Goal: Check status: Check status

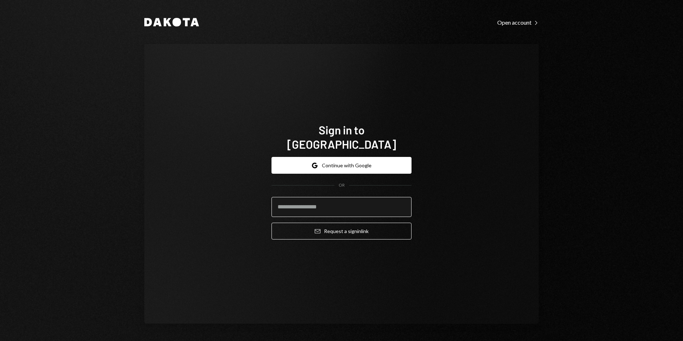
drag, startPoint x: 0, startPoint y: 0, endPoint x: 340, endPoint y: 199, distance: 394.0
click at [340, 199] on input "email" at bounding box center [341, 207] width 140 height 20
type input "**********"
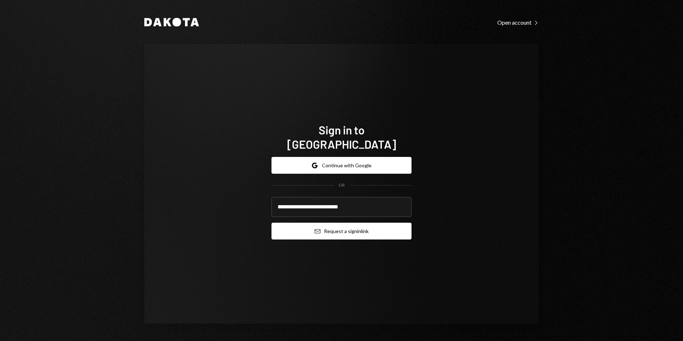
click at [351, 222] on button "Email Request a sign in link" at bounding box center [341, 230] width 140 height 17
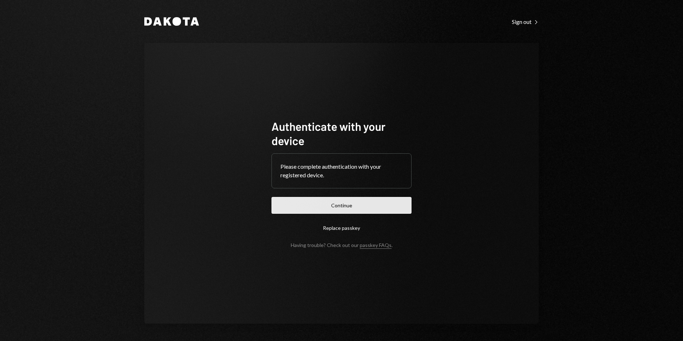
click at [344, 204] on button "Continue" at bounding box center [341, 205] width 140 height 17
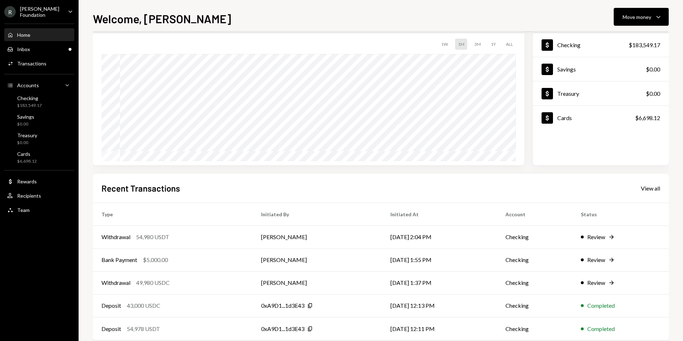
scroll to position [56, 0]
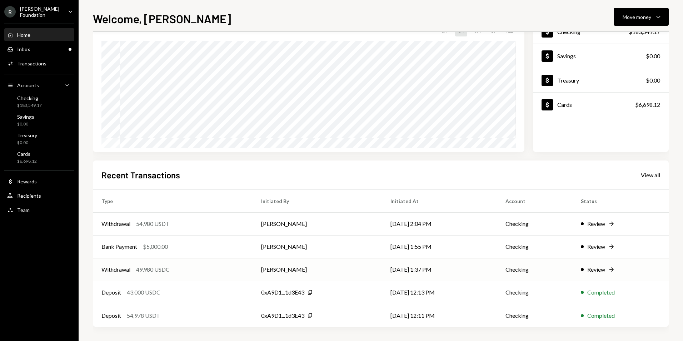
click at [314, 271] on td "[PERSON_NAME]" at bounding box center [316, 269] width 129 height 23
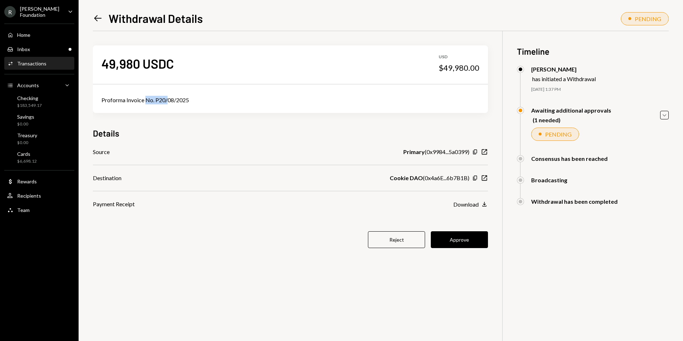
drag, startPoint x: 164, startPoint y: 100, endPoint x: 171, endPoint y: 101, distance: 6.5
click at [171, 101] on div "Proforma Invoice No. P20/08/2025" at bounding box center [290, 100] width 378 height 9
drag, startPoint x: 171, startPoint y: 101, endPoint x: 186, endPoint y: 101, distance: 15.7
click at [180, 101] on div "Proforma Invoice No. P20/08/2025" at bounding box center [290, 100] width 378 height 9
drag, startPoint x: 395, startPoint y: 176, endPoint x: 418, endPoint y: 175, distance: 23.6
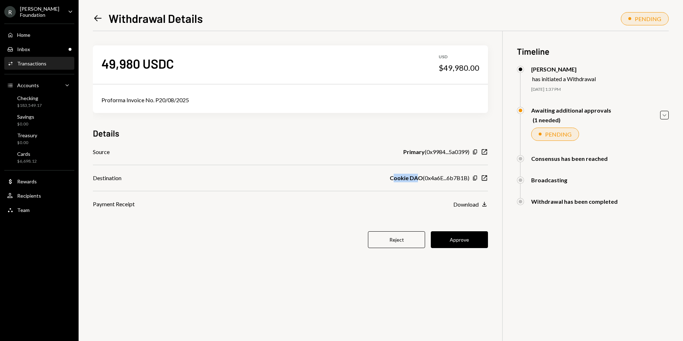
click at [418, 175] on b "Cookie DAO" at bounding box center [406, 178] width 33 height 9
click at [467, 238] on button "Approve" at bounding box center [459, 239] width 57 height 17
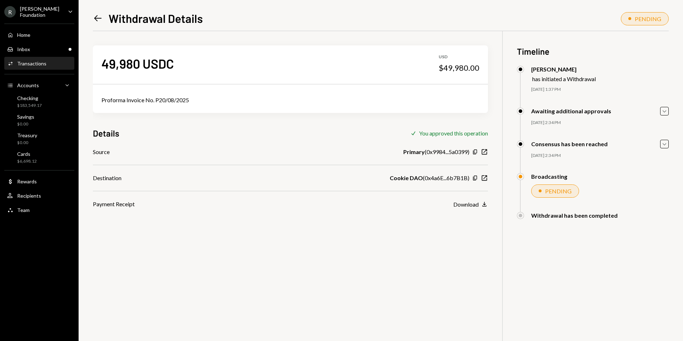
click at [96, 13] on icon "Left Arrow" at bounding box center [98, 18] width 10 height 10
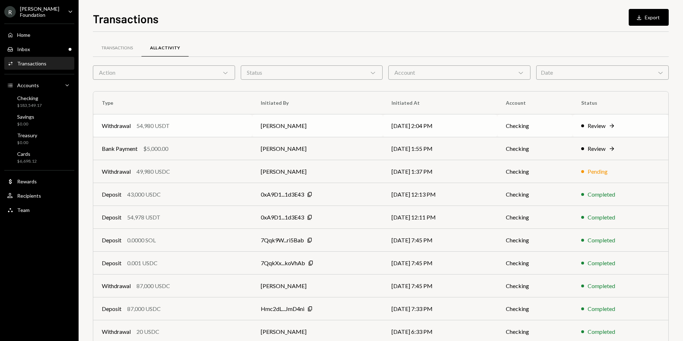
click at [321, 126] on td "[PERSON_NAME]" at bounding box center [317, 125] width 130 height 23
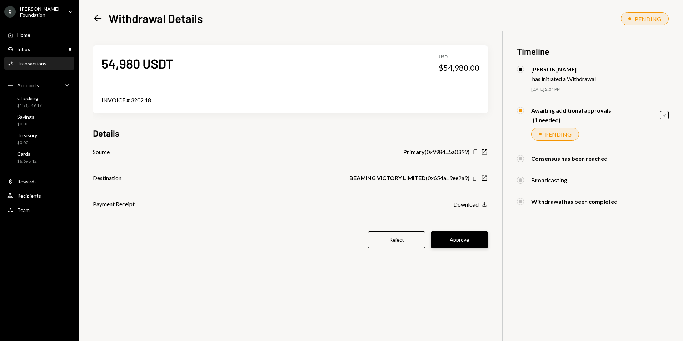
click at [471, 237] on button "Approve" at bounding box center [459, 239] width 57 height 17
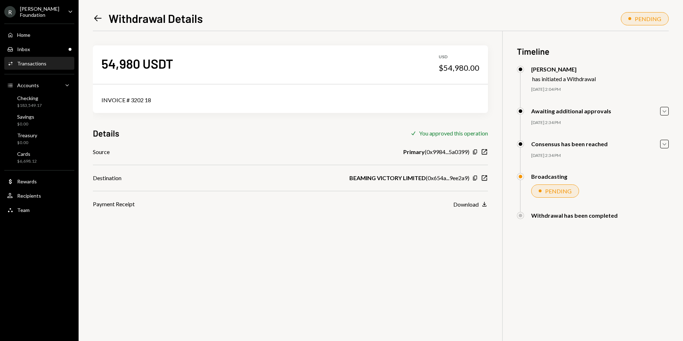
click at [97, 17] on icon "Left Arrow" at bounding box center [98, 18] width 10 height 10
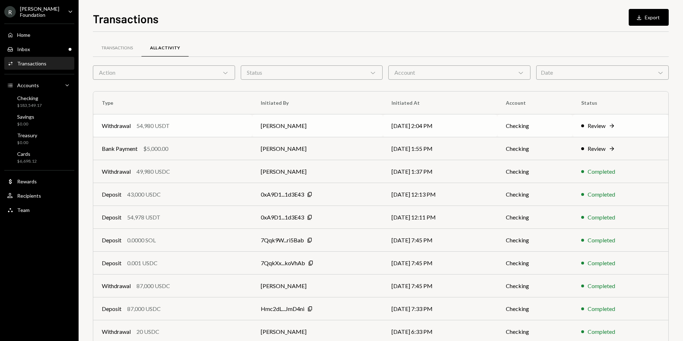
click at [339, 133] on td "[PERSON_NAME]" at bounding box center [317, 125] width 130 height 23
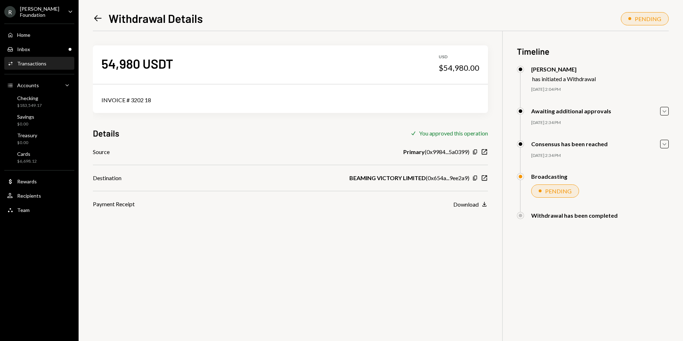
click at [101, 15] on icon "Left Arrow" at bounding box center [98, 18] width 10 height 10
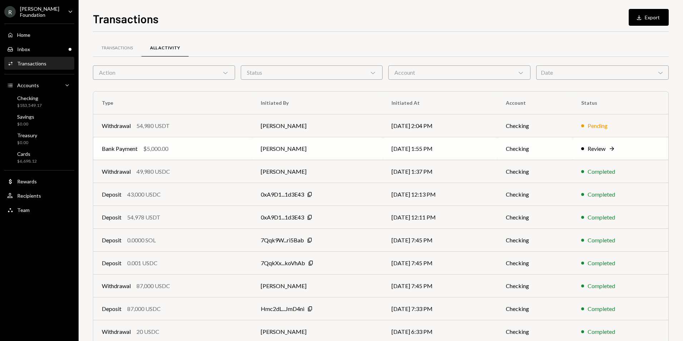
click at [337, 152] on td "[PERSON_NAME]" at bounding box center [317, 148] width 130 height 23
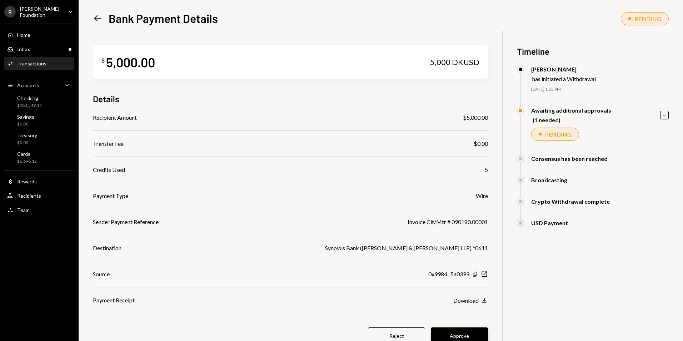
click at [461, 335] on button "Approve" at bounding box center [459, 335] width 57 height 17
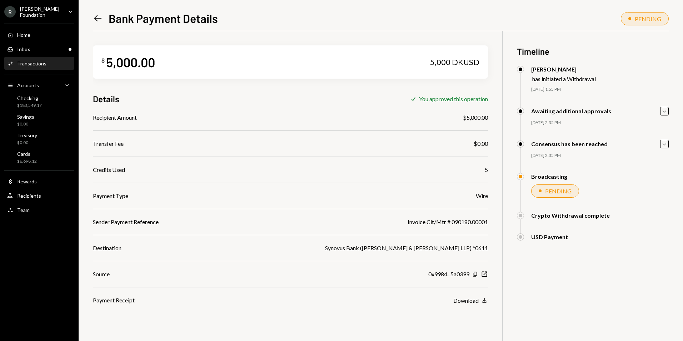
click at [97, 16] on icon "Left Arrow" at bounding box center [98, 18] width 10 height 10
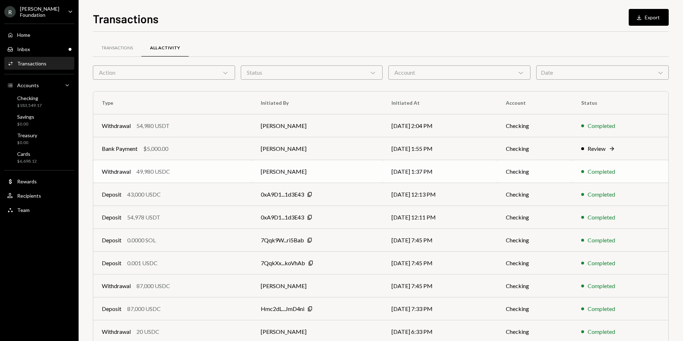
click at [403, 173] on td "[DATE] 1:37 PM" at bounding box center [440, 171] width 115 height 23
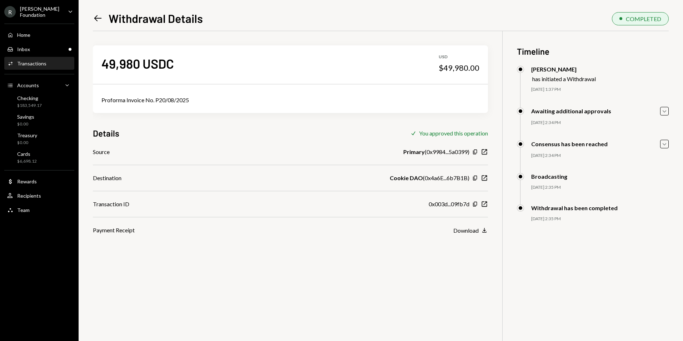
click at [473, 225] on div "Source Primary ( 0x9984...5a0399 ) Copy New Window Destination Cookie DAO ( 0x4…" at bounding box center [290, 190] width 395 height 87
click at [473, 230] on div "Download" at bounding box center [465, 230] width 25 height 7
click at [97, 15] on icon "Left Arrow" at bounding box center [98, 18] width 10 height 10
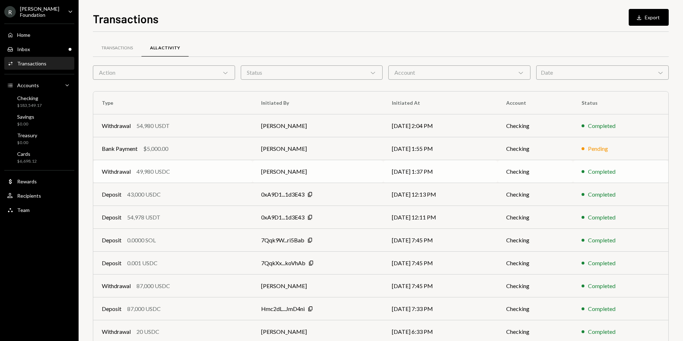
click at [304, 172] on td "[PERSON_NAME]" at bounding box center [317, 171] width 131 height 23
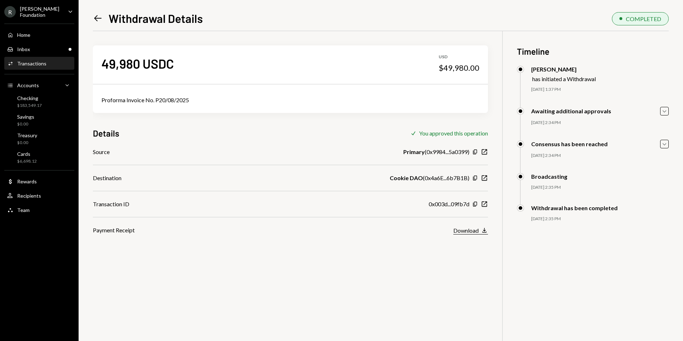
click at [479, 231] on button "Download Download" at bounding box center [470, 230] width 35 height 8
click at [99, 18] on icon at bounding box center [97, 18] width 7 height 6
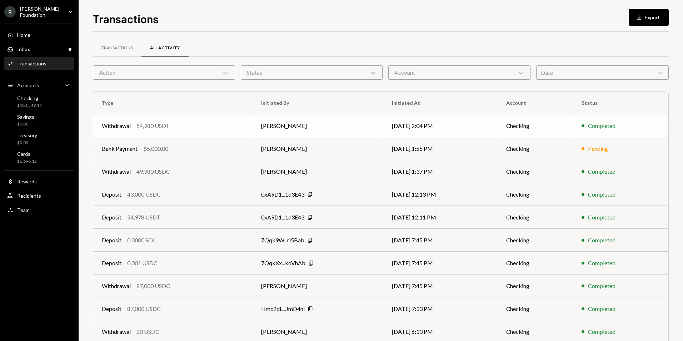
click at [222, 124] on div "Withdrawal 54,980 USDT" at bounding box center [173, 125] width 142 height 9
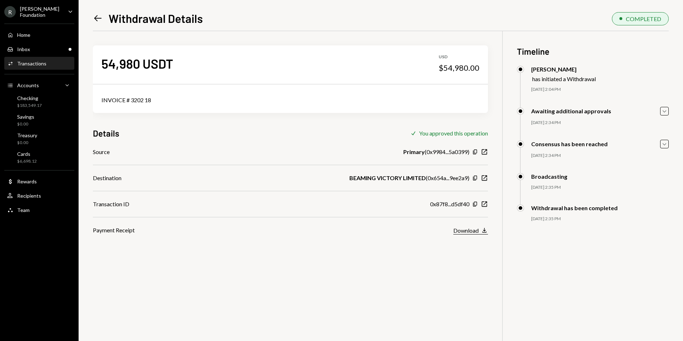
click at [465, 231] on div "Download" at bounding box center [465, 230] width 25 height 7
click at [95, 18] on icon at bounding box center [97, 18] width 7 height 6
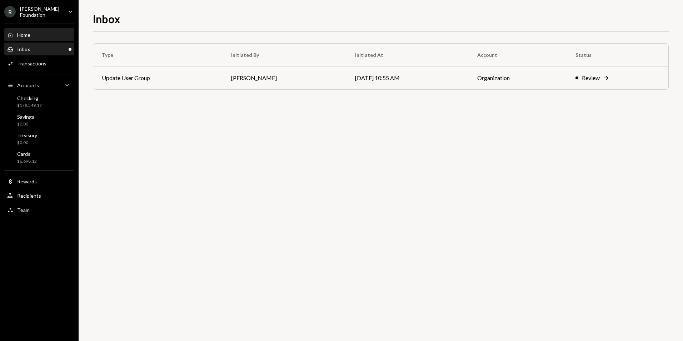
click at [42, 36] on div "Home Home" at bounding box center [39, 35] width 64 height 6
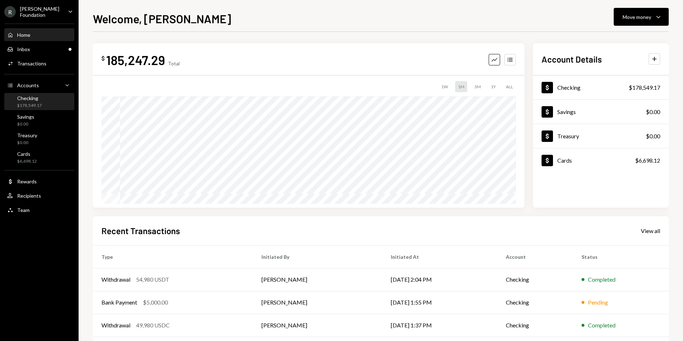
click at [35, 103] on div "$178,549.17" at bounding box center [29, 105] width 25 height 6
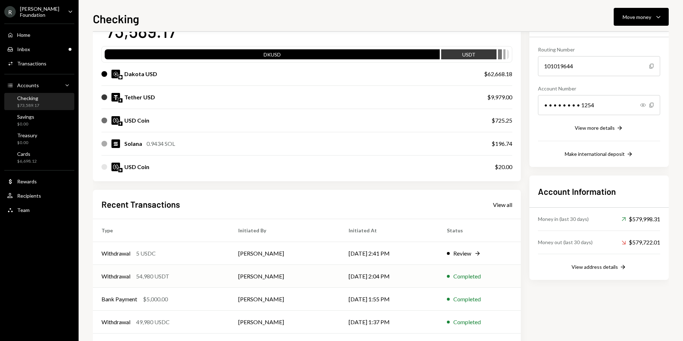
scroll to position [71, 0]
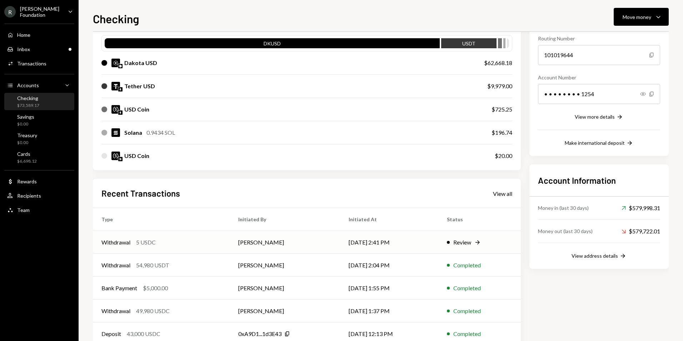
click at [278, 239] on td "[PERSON_NAME]" at bounding box center [285, 242] width 110 height 23
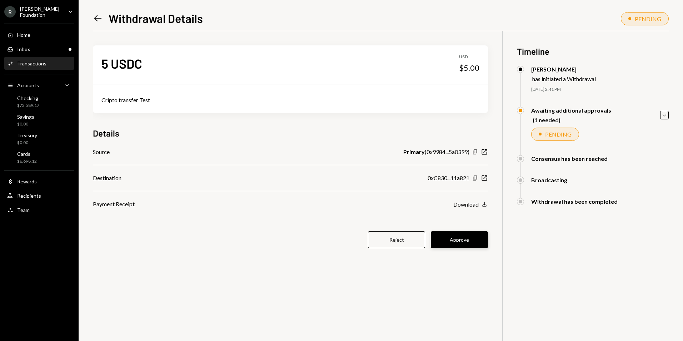
click at [455, 241] on button "Approve" at bounding box center [459, 239] width 57 height 17
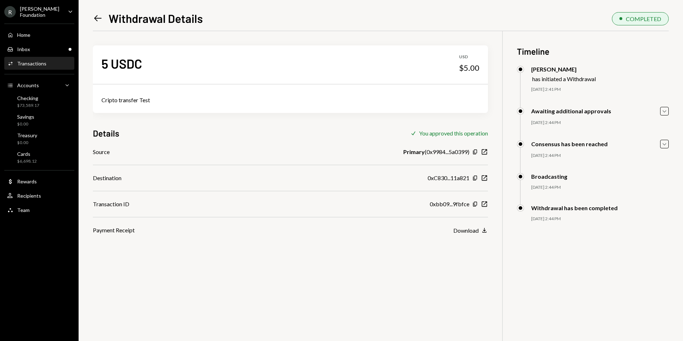
click at [96, 19] on icon "Left Arrow" at bounding box center [98, 18] width 10 height 10
